Goal: Book appointment/travel/reservation

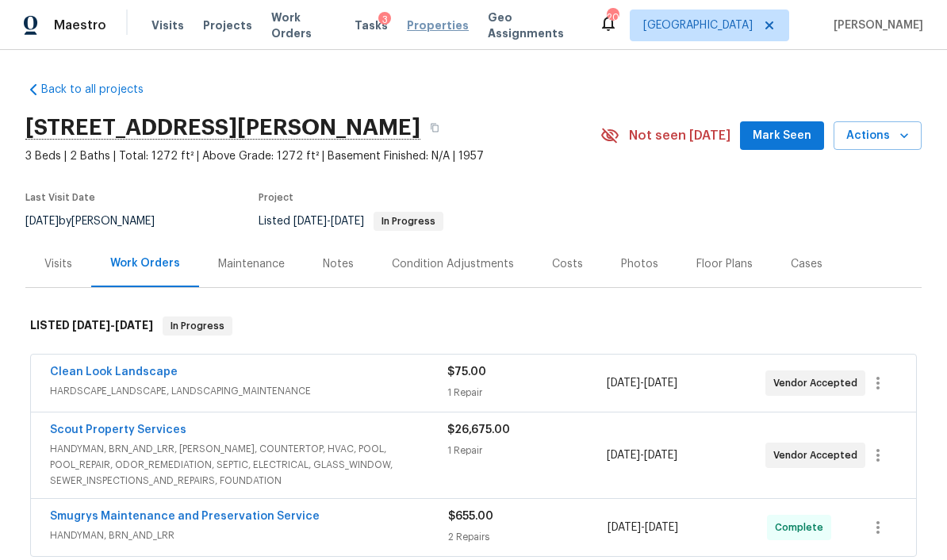
click at [439, 20] on span "Properties" at bounding box center [438, 25] width 62 height 16
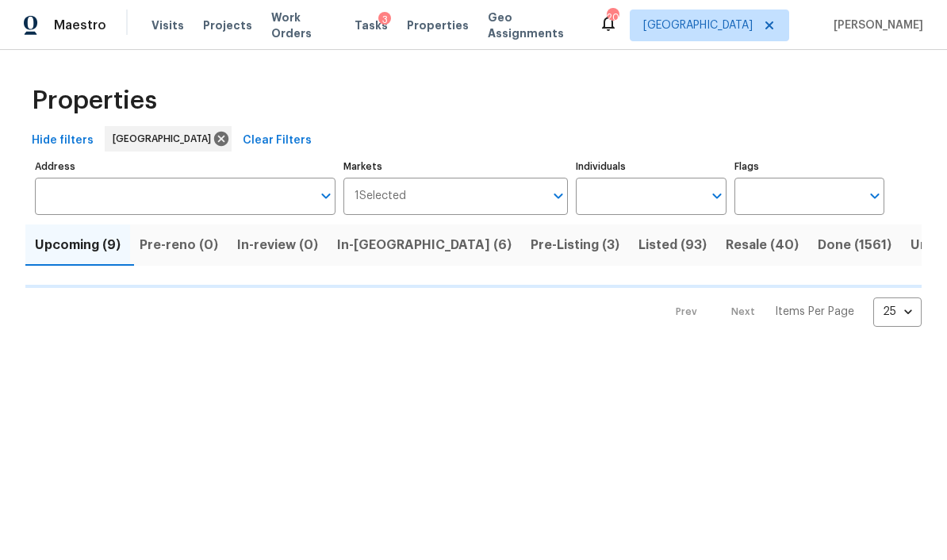
click at [392, 248] on span "In-[GEOGRAPHIC_DATA] (6)" at bounding box center [424, 245] width 175 height 22
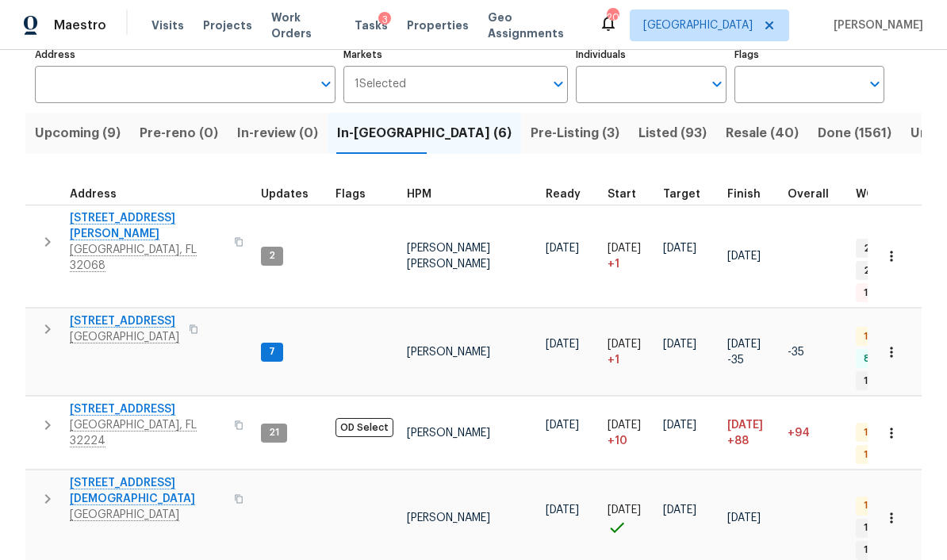
scroll to position [109, 0]
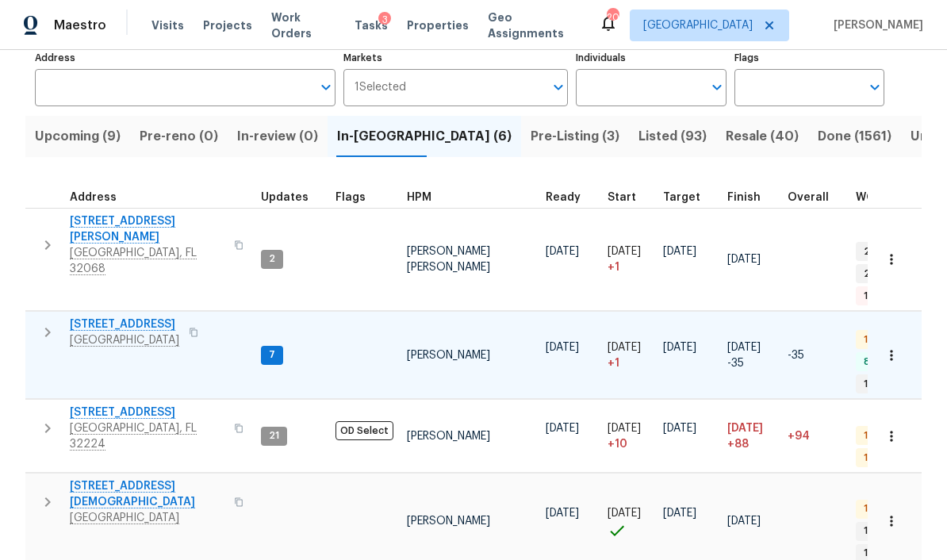
click at [118, 317] on span "[STREET_ADDRESS]" at bounding box center [124, 325] width 109 height 16
click at [164, 30] on span "Visits" at bounding box center [168, 25] width 33 height 16
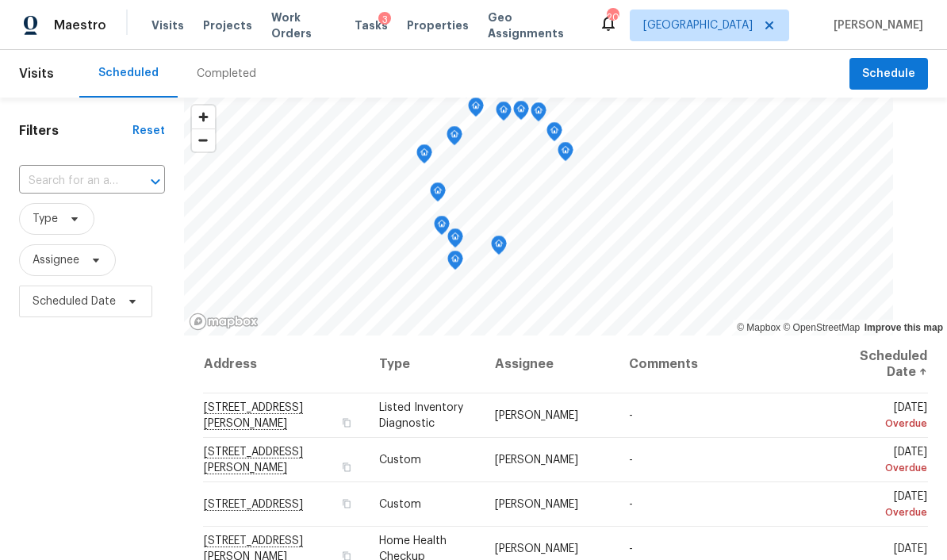
click at [221, 78] on div "Completed" at bounding box center [227, 74] width 60 height 16
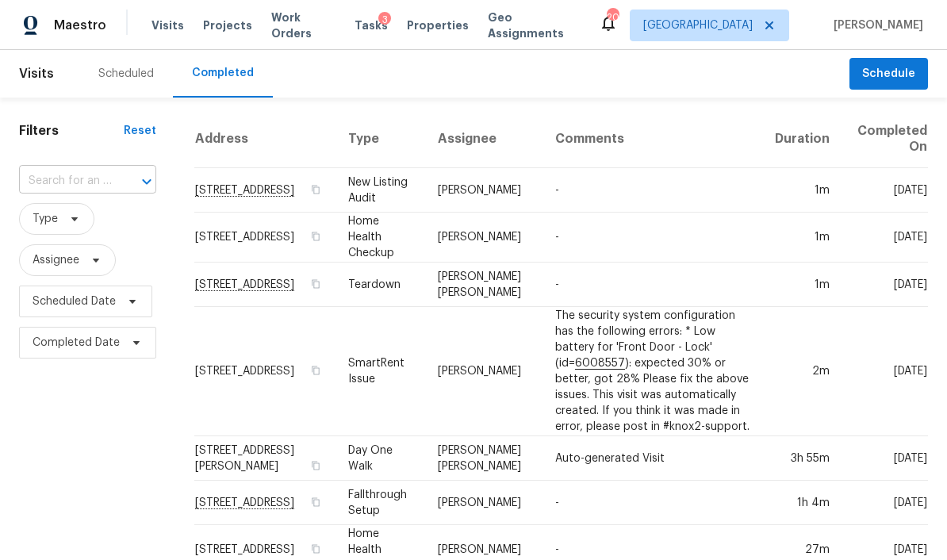
click at [58, 185] on input "text" at bounding box center [65, 181] width 93 height 25
type input "2376"
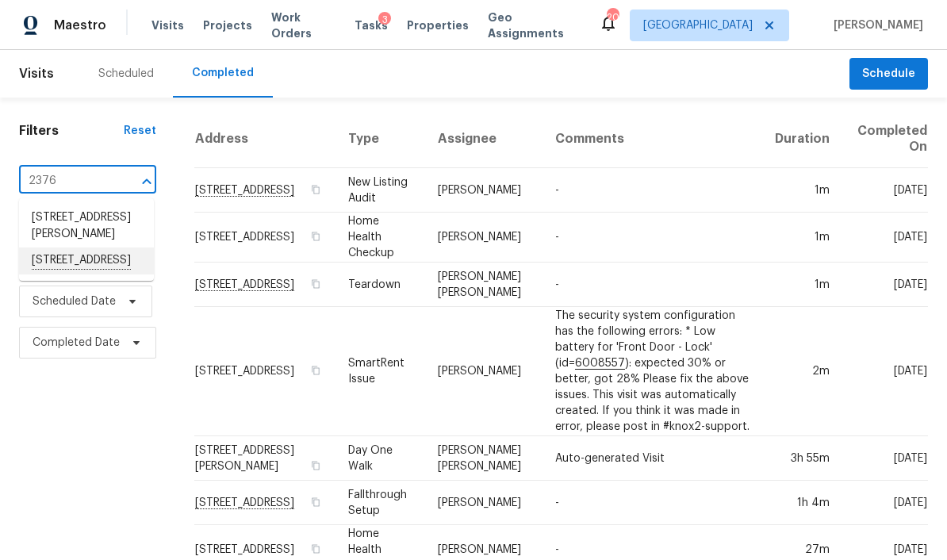
click at [50, 275] on li "[STREET_ADDRESS]" at bounding box center [86, 261] width 135 height 27
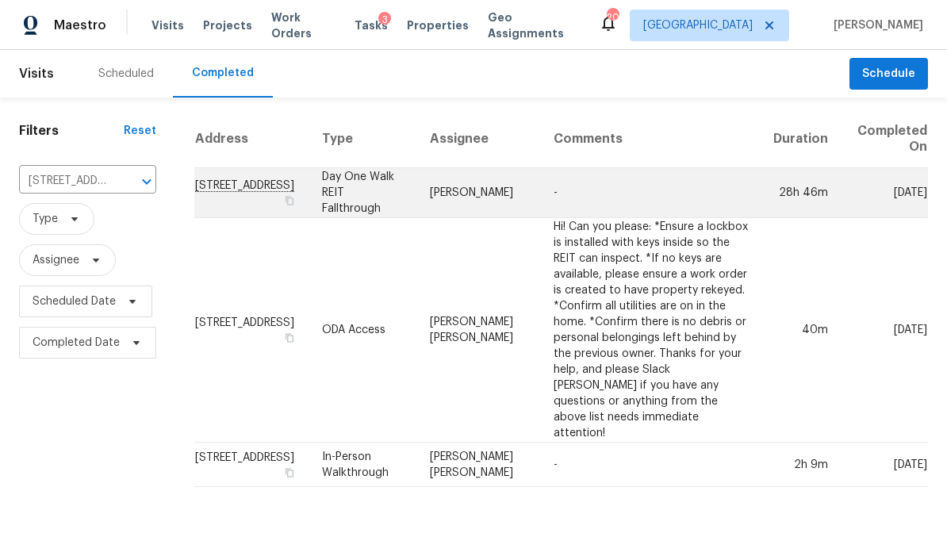
click at [225, 191] on td "[STREET_ADDRESS]" at bounding box center [251, 193] width 115 height 50
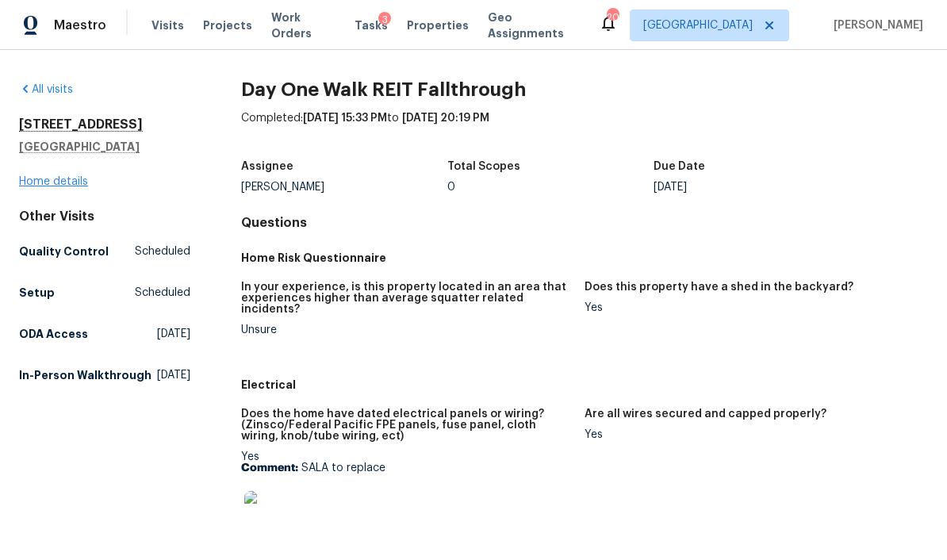
click at [60, 180] on link "Home details" at bounding box center [53, 181] width 69 height 11
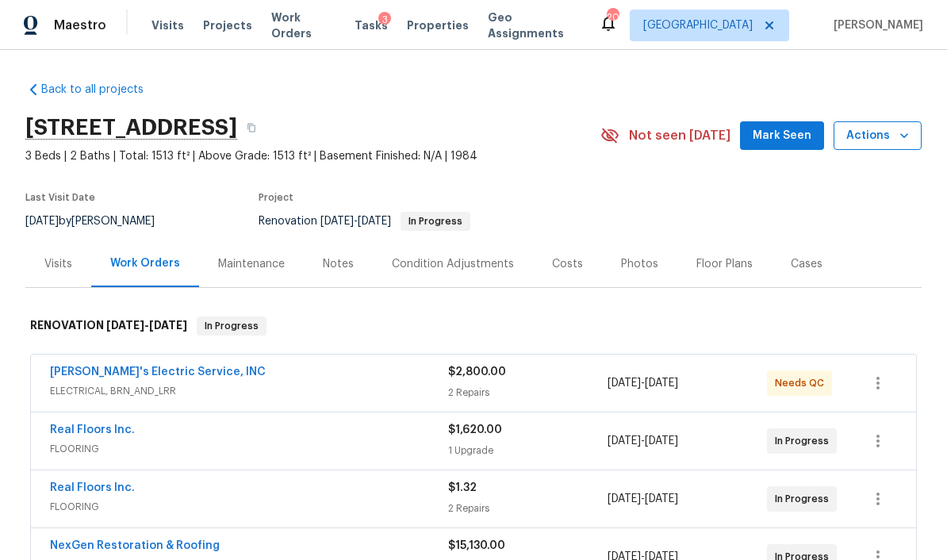
click at [888, 137] on span "Actions" at bounding box center [878, 136] width 63 height 20
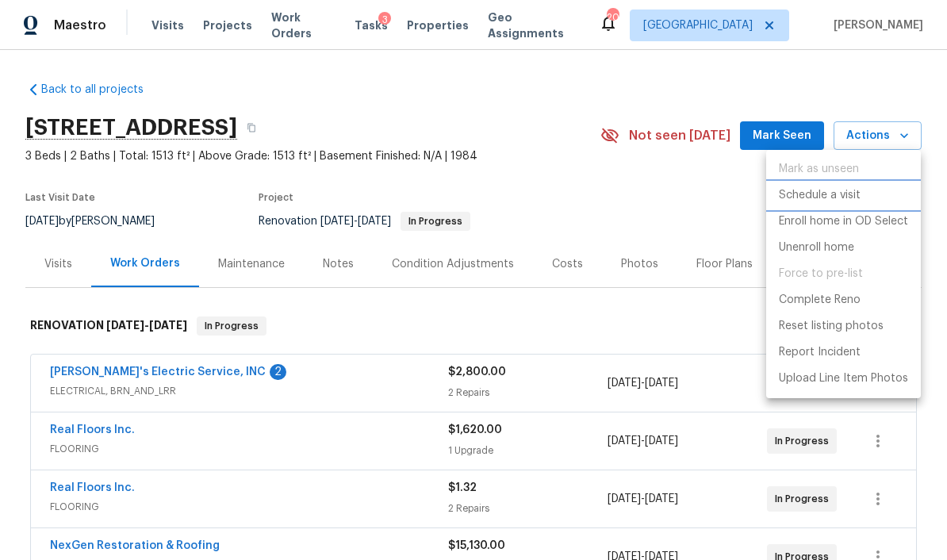
click at [846, 201] on p "Schedule a visit" at bounding box center [820, 195] width 82 height 17
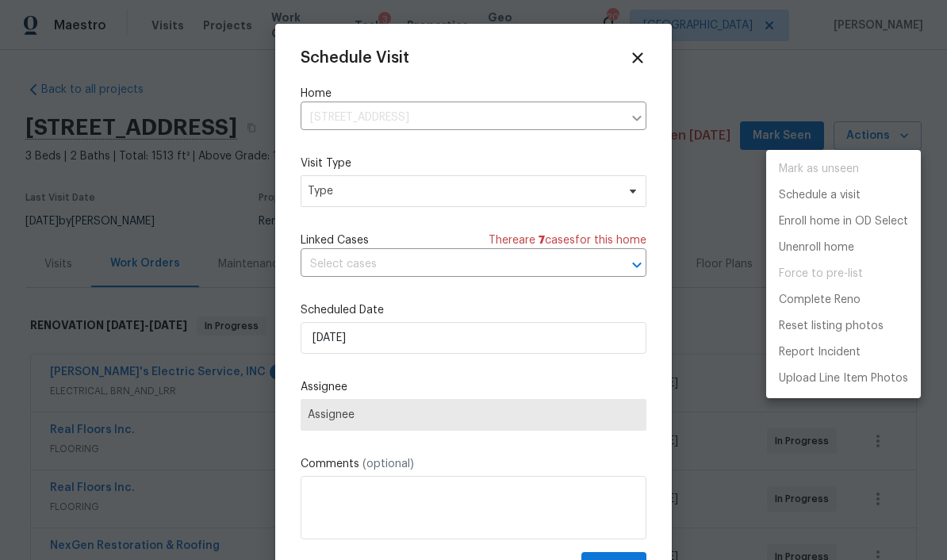
click at [567, 186] on div at bounding box center [473, 280] width 947 height 560
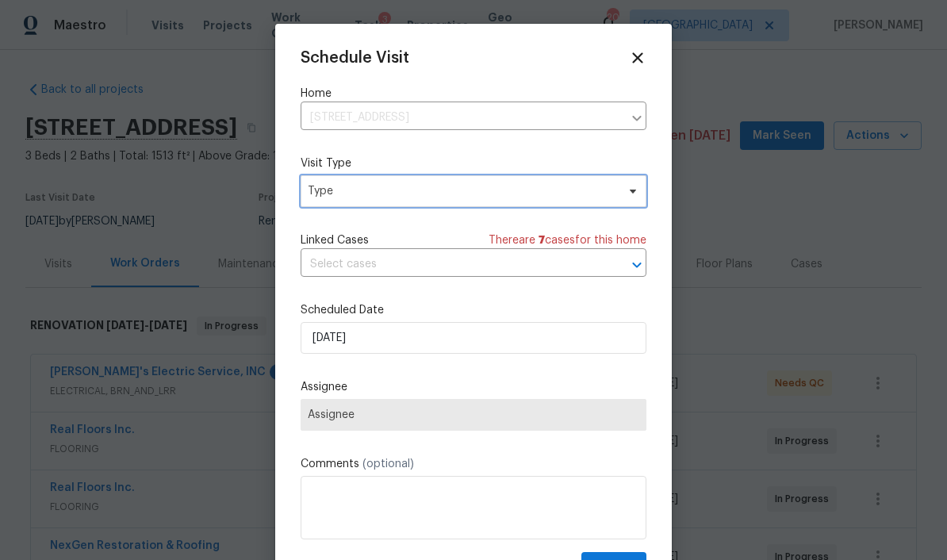
click at [440, 186] on span "Type" at bounding box center [462, 191] width 309 height 16
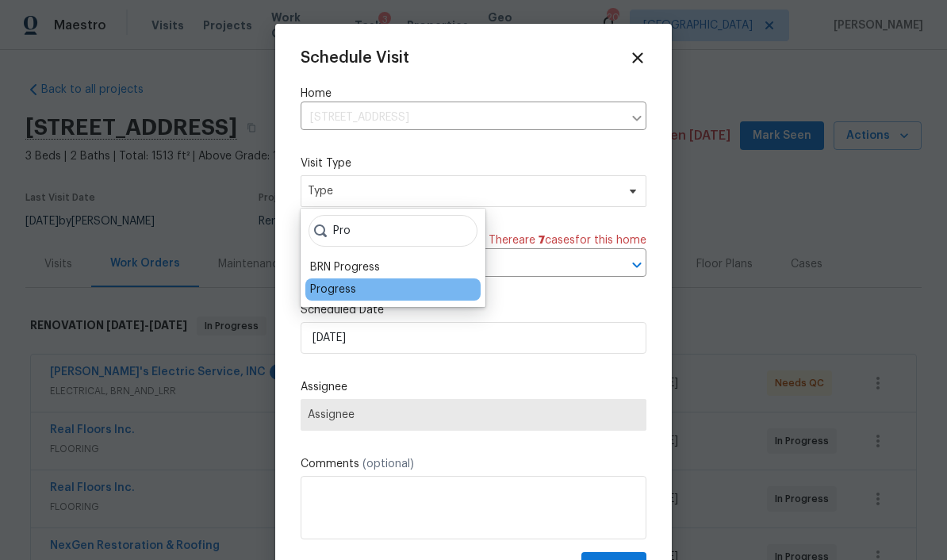
type input "Pro"
click at [378, 288] on div "Progress" at bounding box center [392, 290] width 175 height 22
click at [354, 286] on div "Progress" at bounding box center [333, 290] width 46 height 16
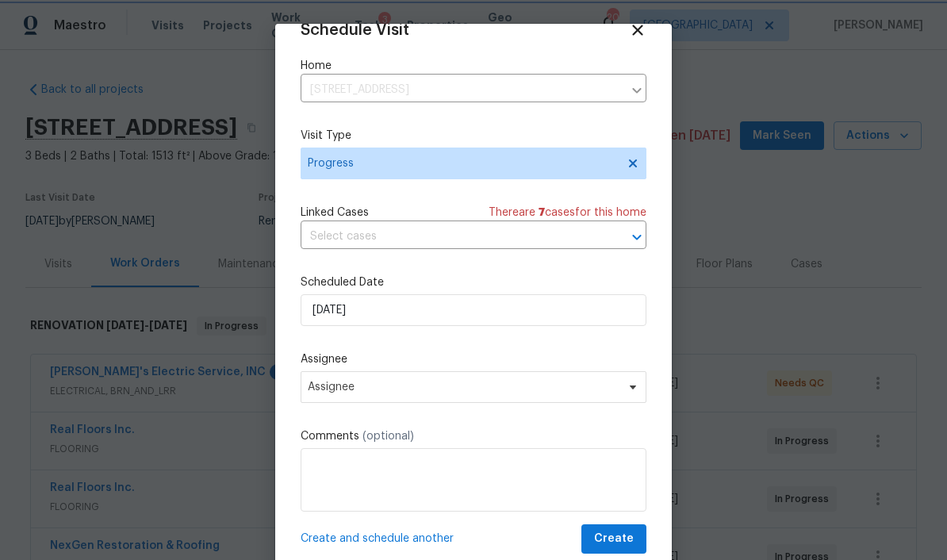
scroll to position [31, 0]
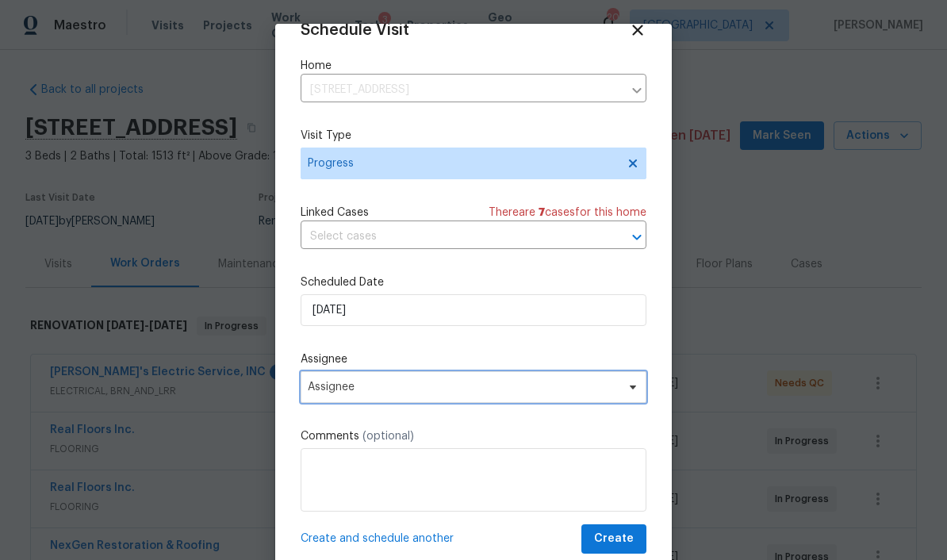
click at [399, 398] on span "Assignee" at bounding box center [474, 387] width 346 height 32
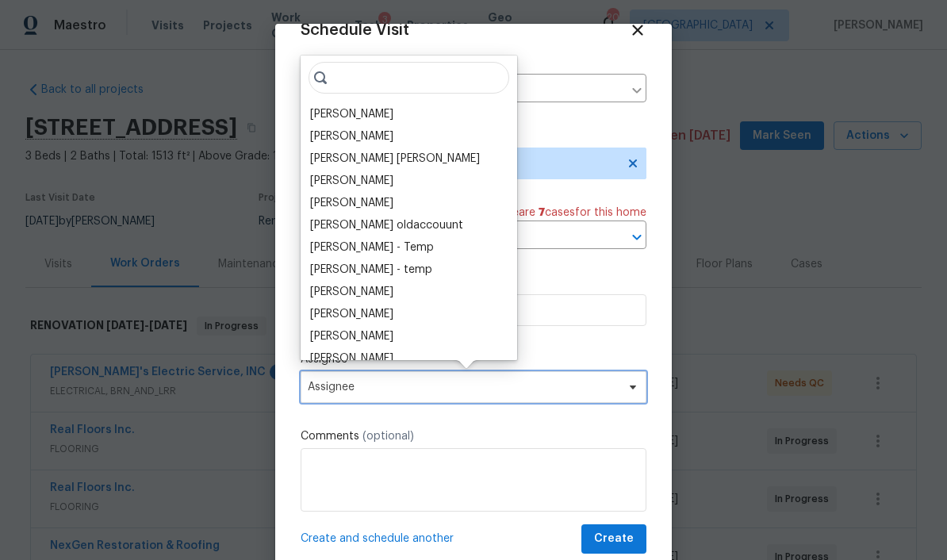
click at [399, 398] on span "Assignee" at bounding box center [474, 387] width 346 height 32
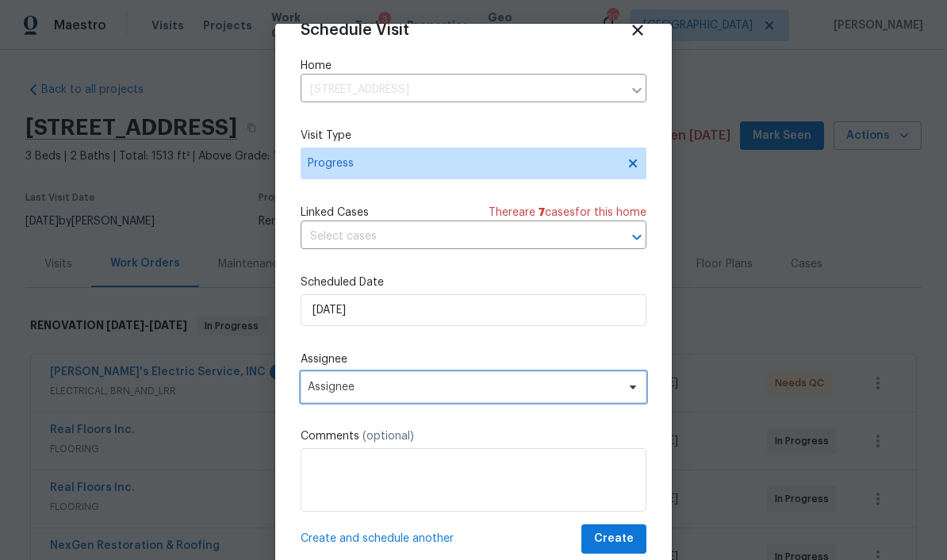
click at [418, 389] on span "Assignee" at bounding box center [463, 387] width 311 height 13
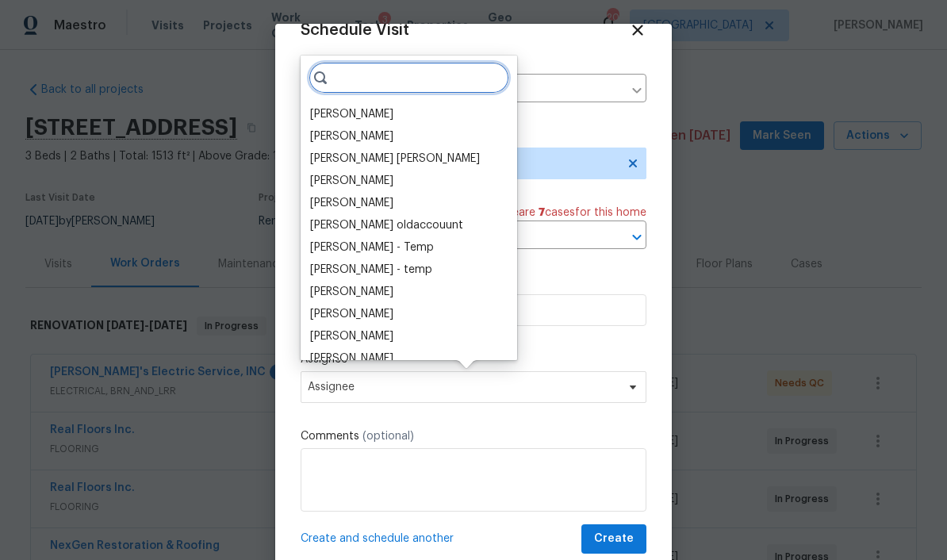
click at [402, 88] on input "search" at bounding box center [409, 78] width 201 height 32
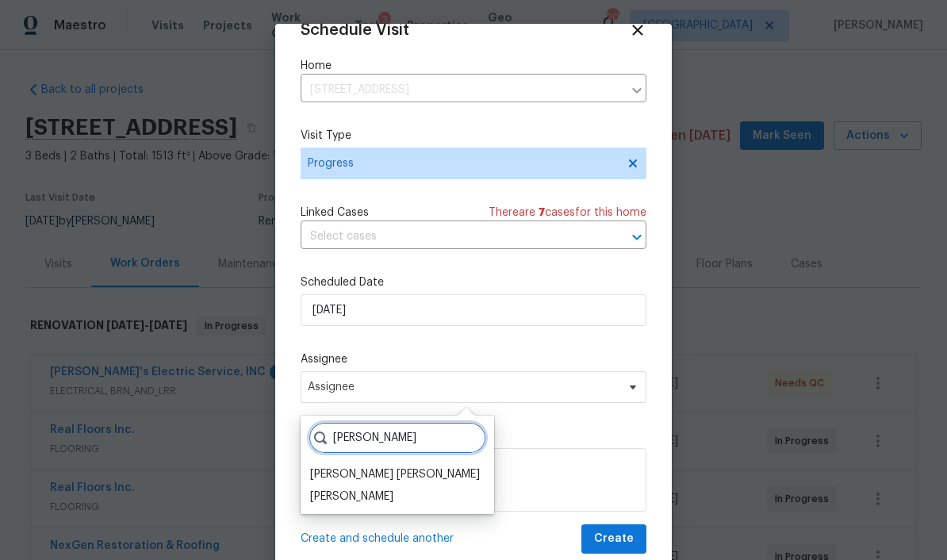
type input "[PERSON_NAME]"
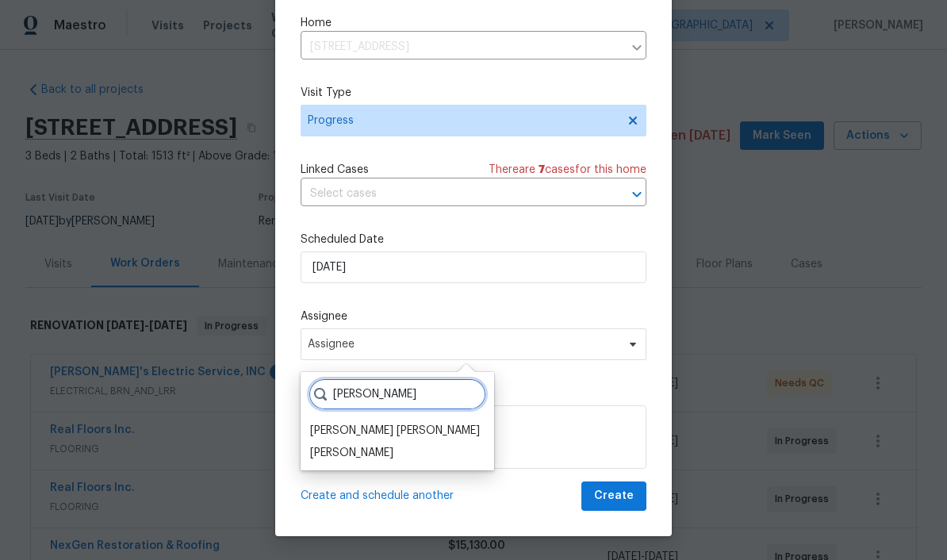
scroll to position [43, 0]
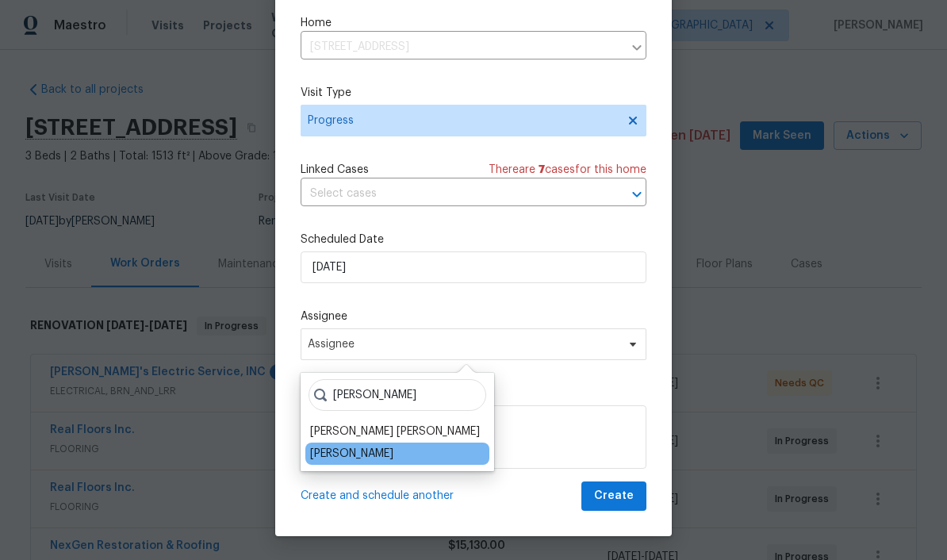
click at [382, 448] on div "[PERSON_NAME]" at bounding box center [351, 454] width 83 height 16
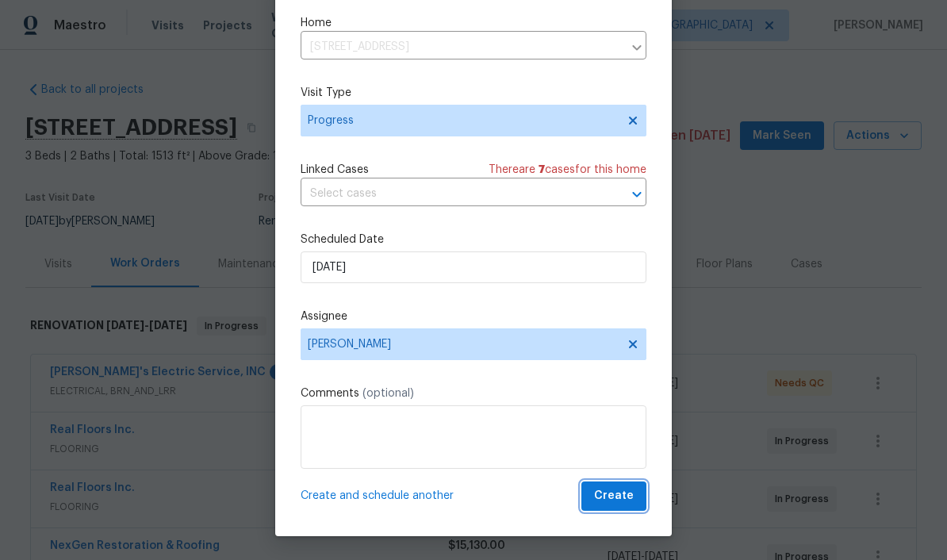
click at [635, 500] on button "Create" at bounding box center [614, 496] width 65 height 29
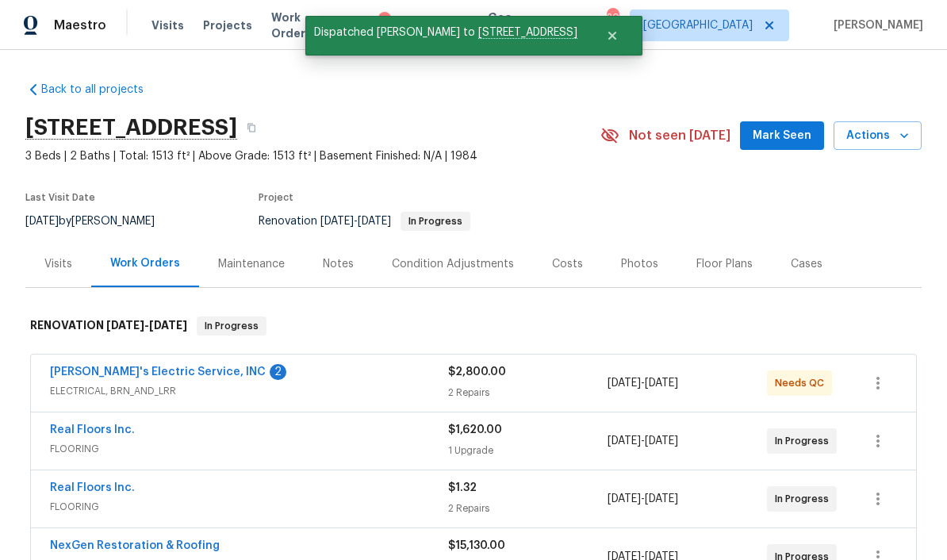
scroll to position [0, 0]
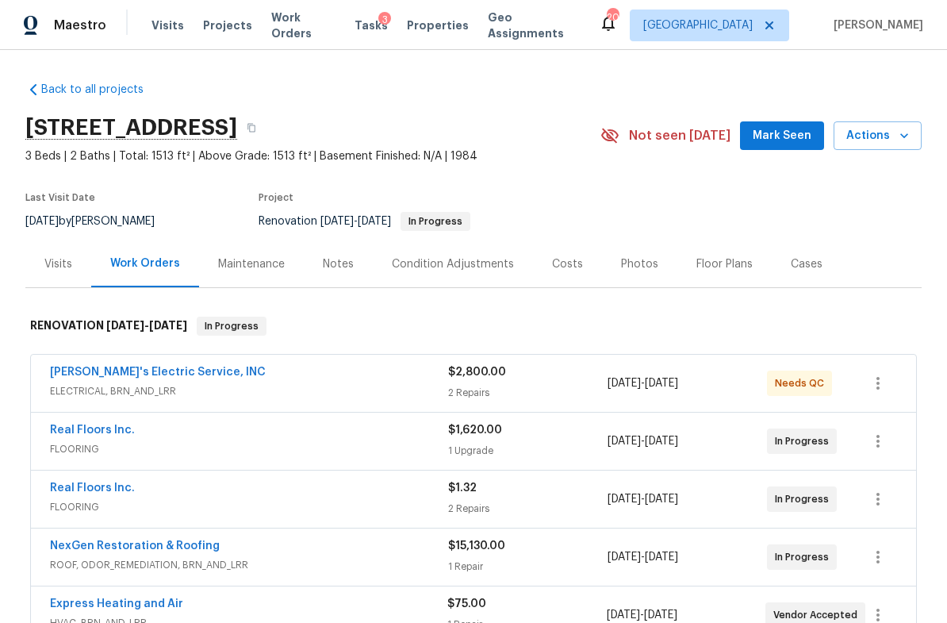
click at [64, 268] on div "Visits" at bounding box center [58, 264] width 28 height 16
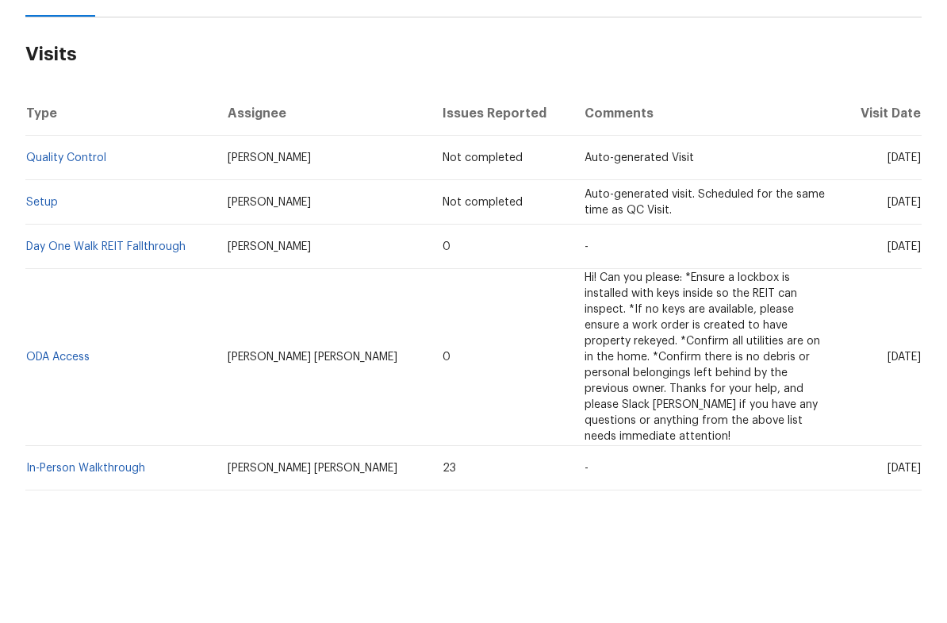
scroll to position [207, 0]
click at [83, 305] on link "Day One Walk REIT Fallthrough" at bounding box center [105, 310] width 159 height 11
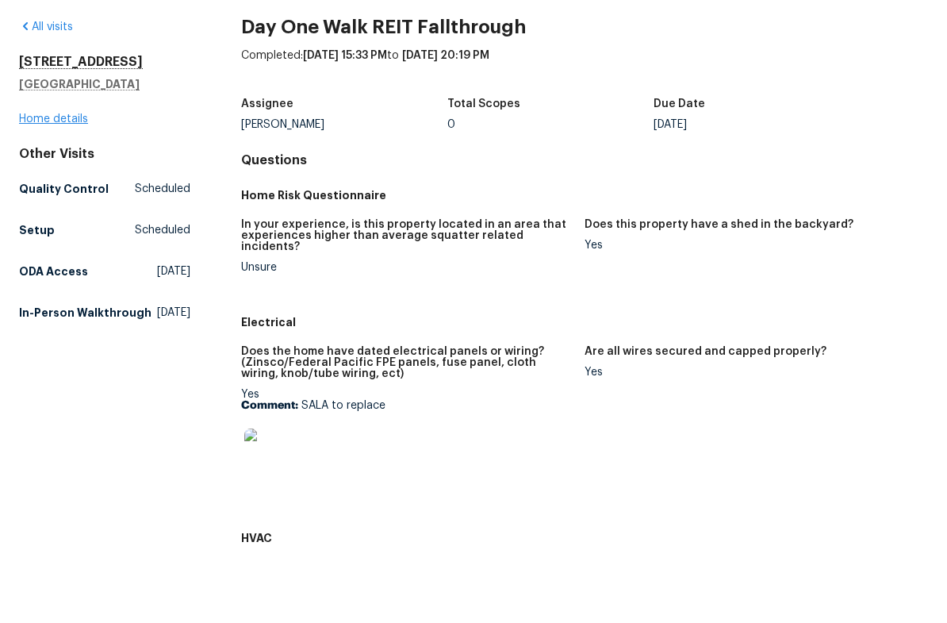
click at [50, 176] on link "Home details" at bounding box center [53, 181] width 69 height 11
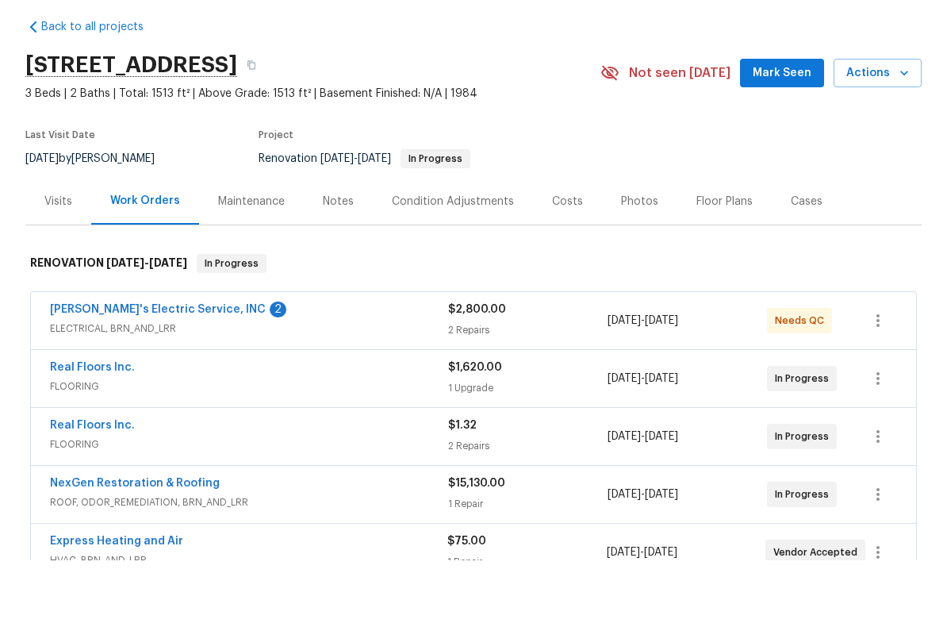
click at [66, 240] on div "Visits" at bounding box center [58, 263] width 66 height 47
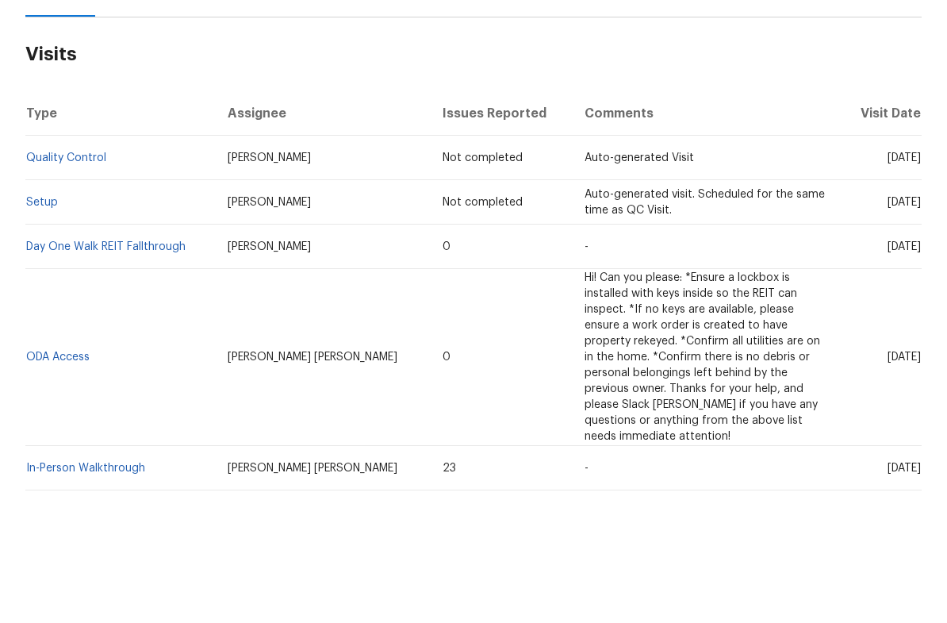
scroll to position [207, 0]
click at [124, 526] on link "In-Person Walkthrough" at bounding box center [85, 531] width 119 height 11
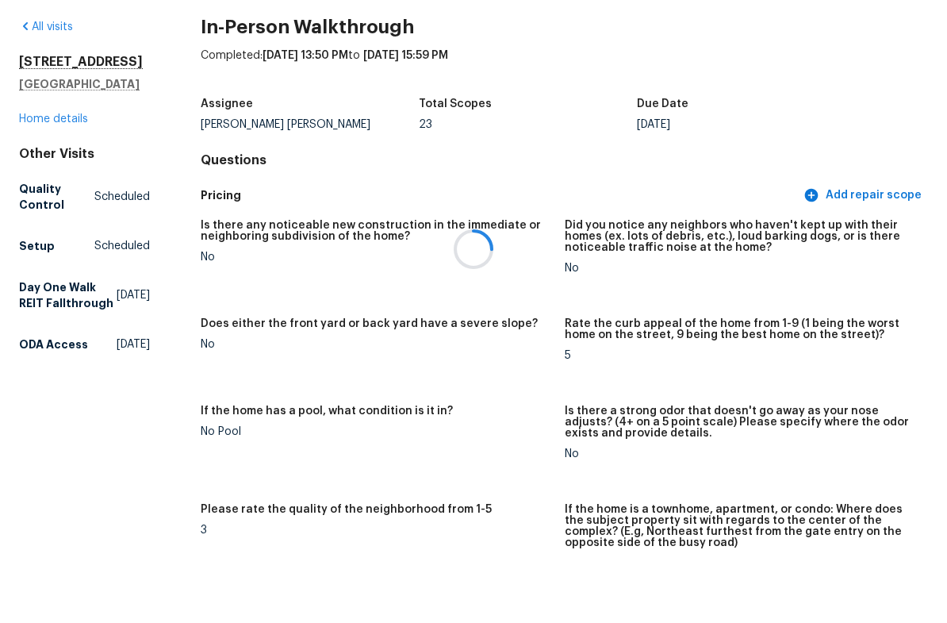
scroll to position [39, 0]
click at [54, 176] on link "Home details" at bounding box center [53, 181] width 69 height 11
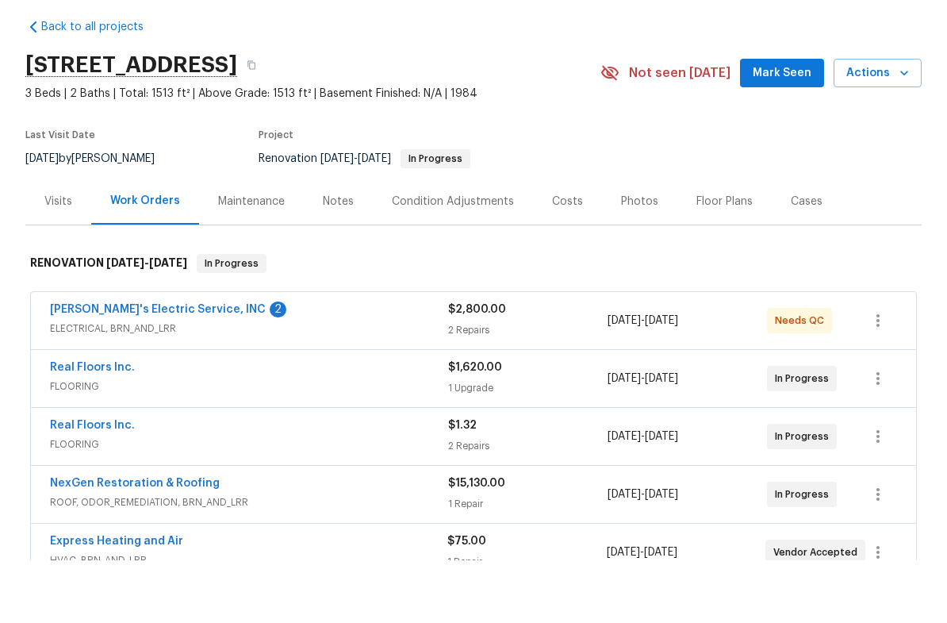
click at [60, 256] on div "Visits" at bounding box center [58, 264] width 28 height 16
